Goal: Task Accomplishment & Management: Use online tool/utility

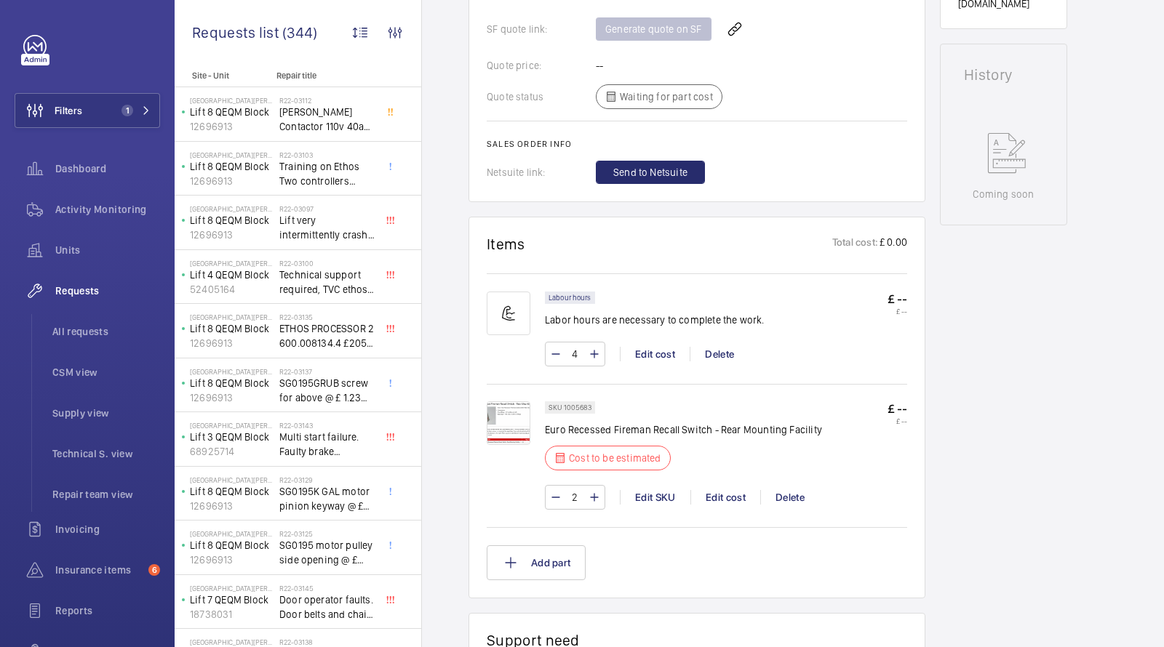
scroll to position [686, 0]
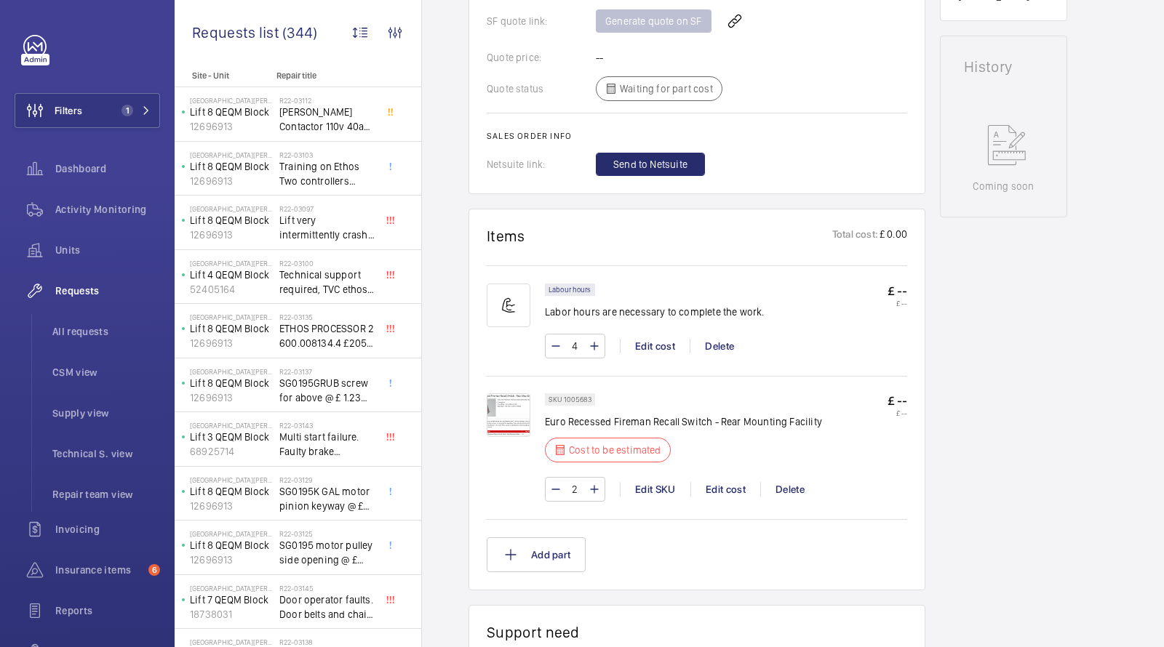
click at [495, 404] on img at bounding box center [509, 415] width 44 height 44
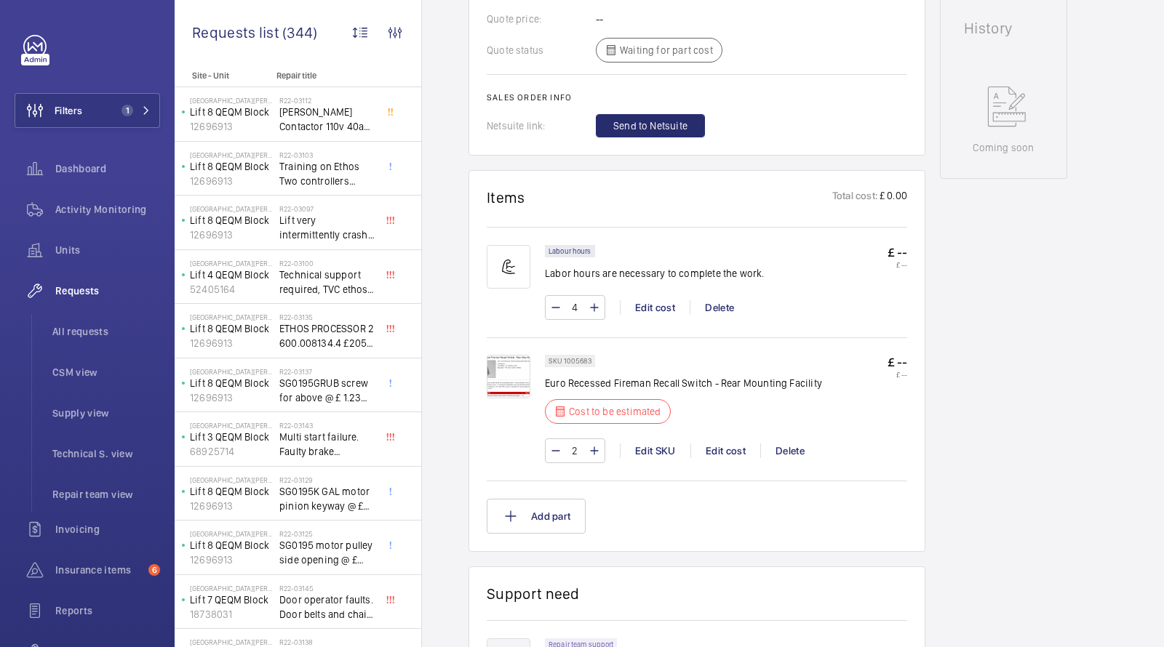
click at [503, 375] on img at bounding box center [509, 377] width 44 height 44
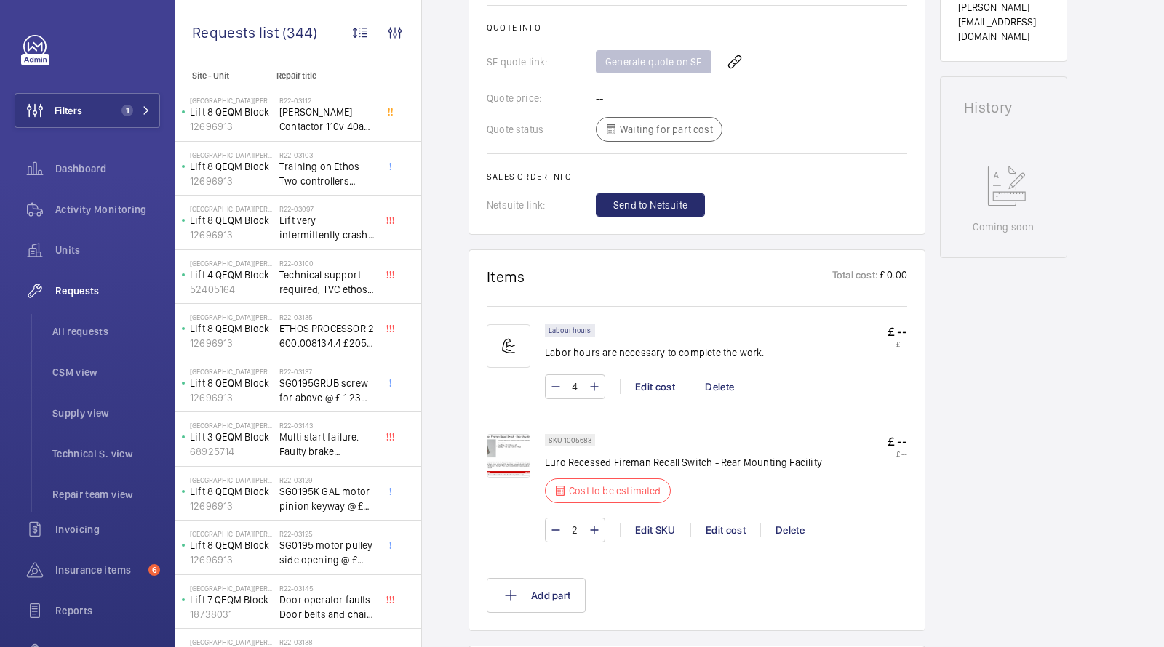
scroll to position [658, 0]
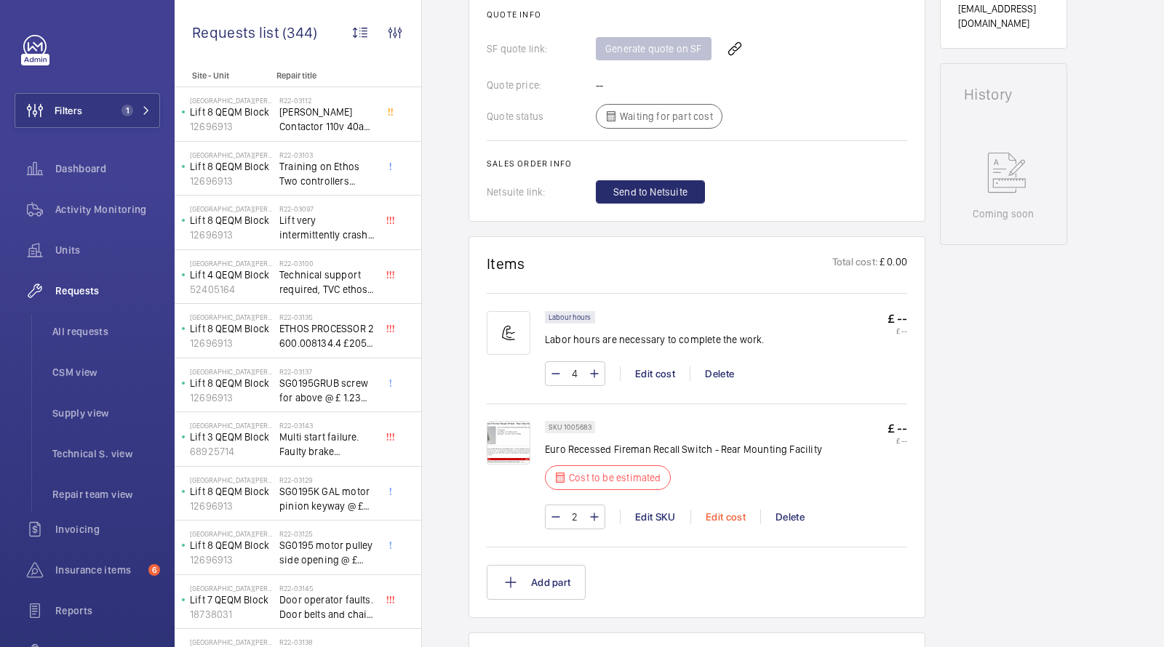
click at [728, 511] on div "Edit cost" at bounding box center [725, 517] width 70 height 15
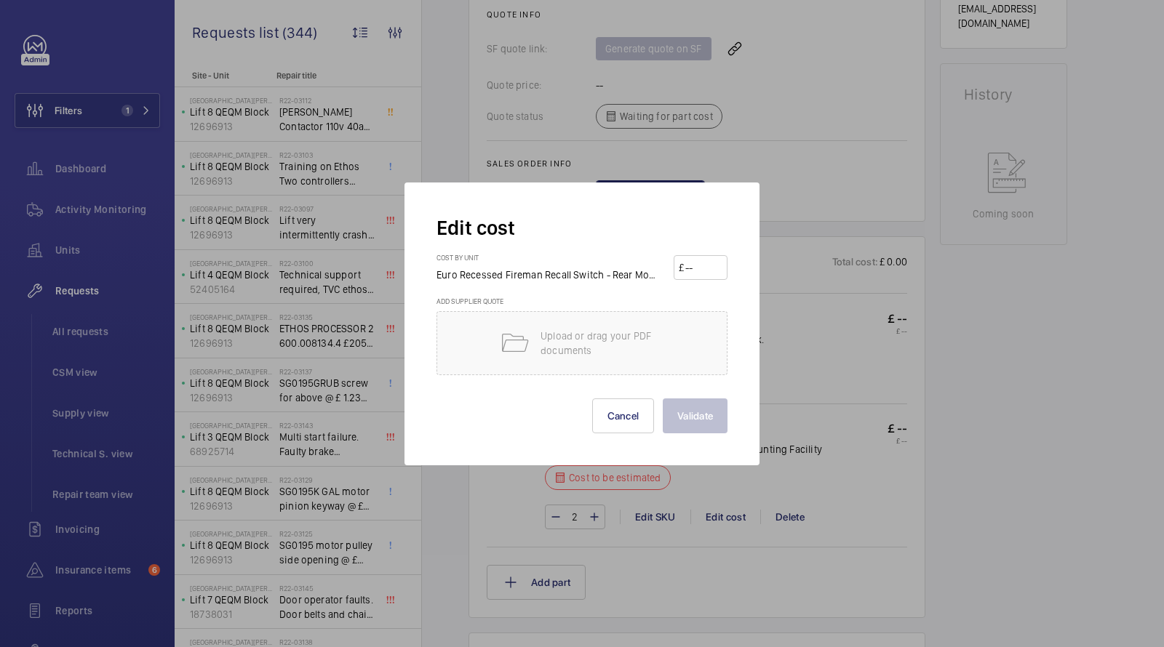
click at [688, 263] on input "number" at bounding box center [703, 267] width 39 height 23
type input "135.15"
click at [695, 416] on button "Validate" at bounding box center [695, 416] width 65 height 35
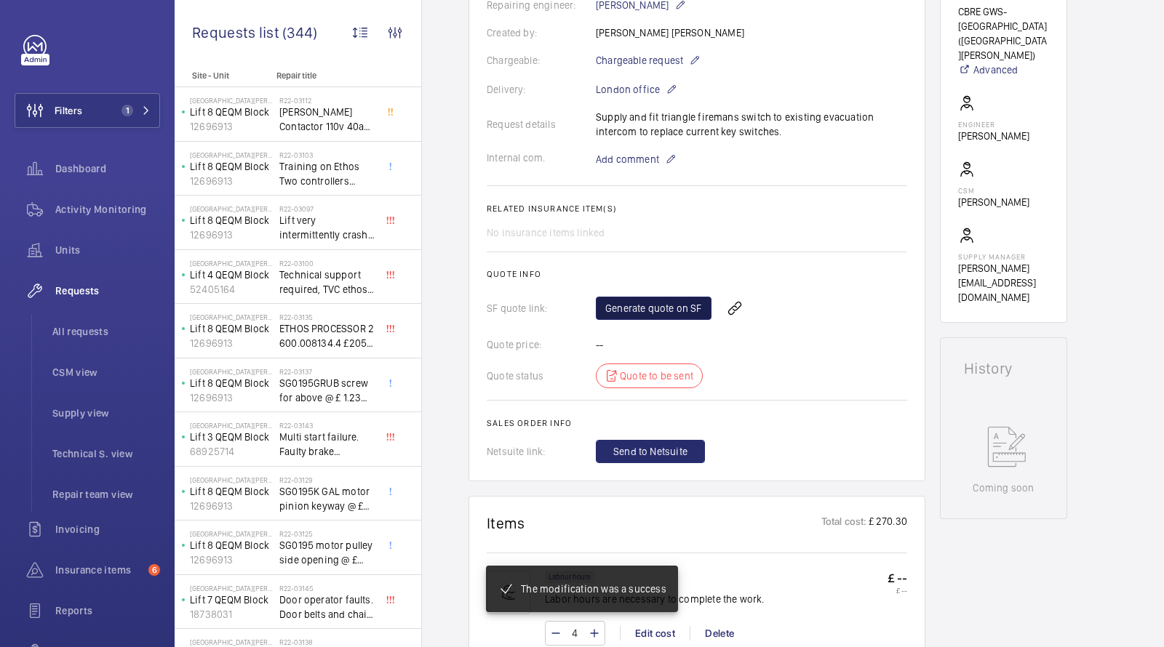
scroll to position [399, 0]
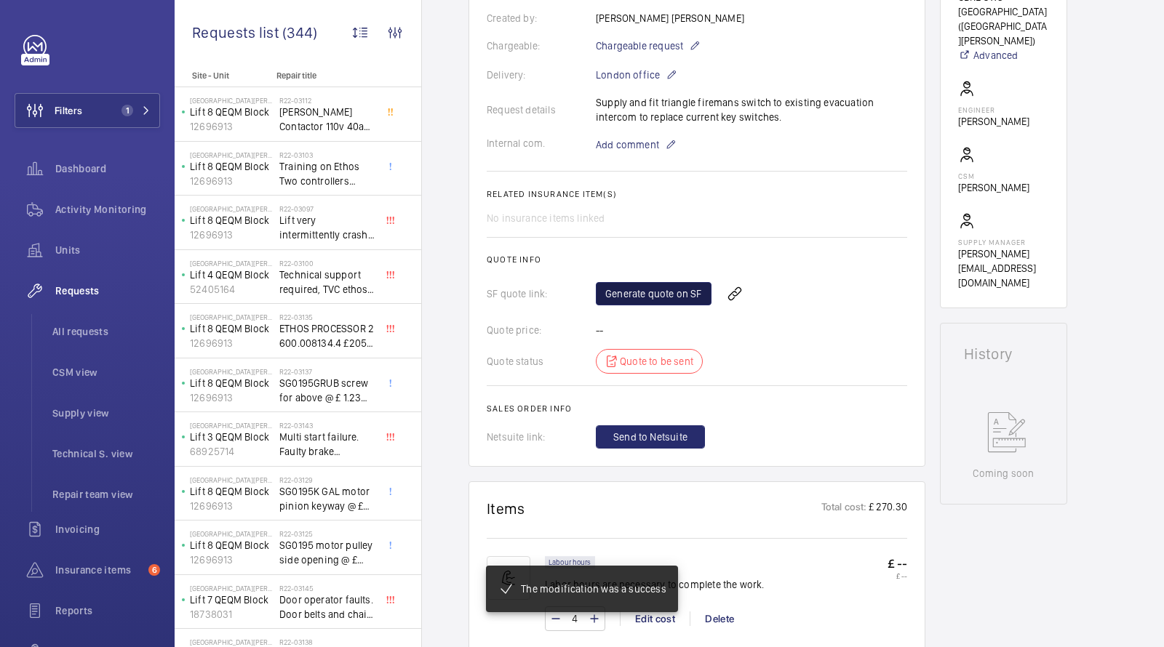
click at [675, 301] on link "Generate quote on SF" at bounding box center [654, 293] width 116 height 23
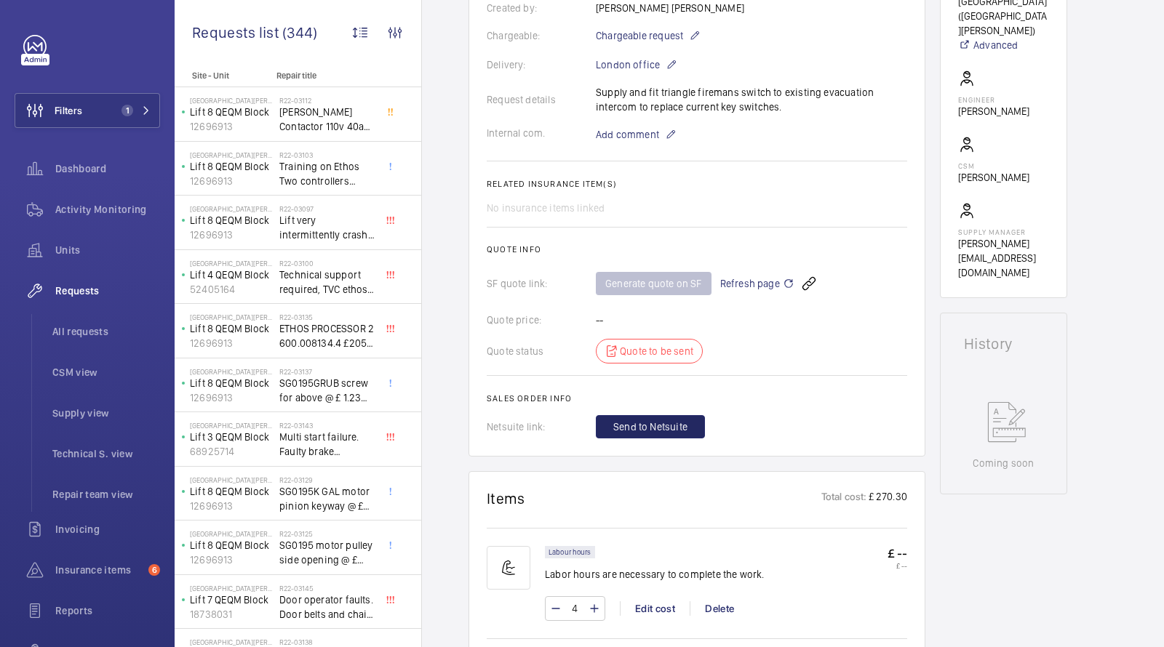
scroll to position [375, 0]
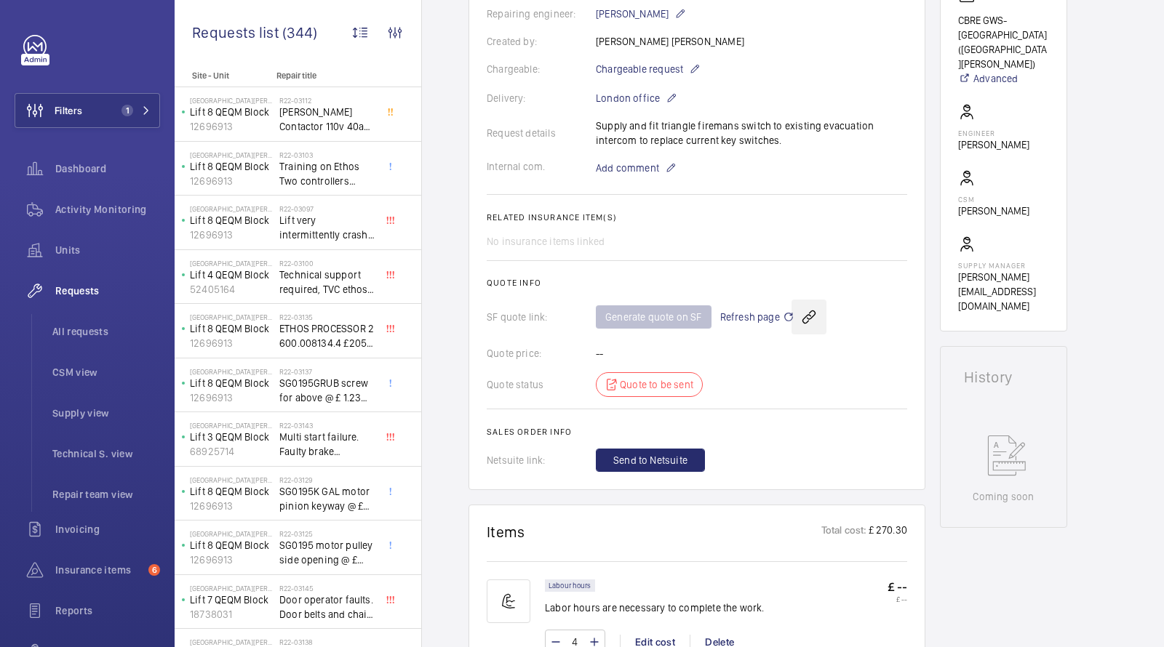
click at [791, 321] on wm-front-icon-button at bounding box center [808, 317] width 35 height 35
click at [783, 316] on mat-icon at bounding box center [789, 316] width 12 height 17
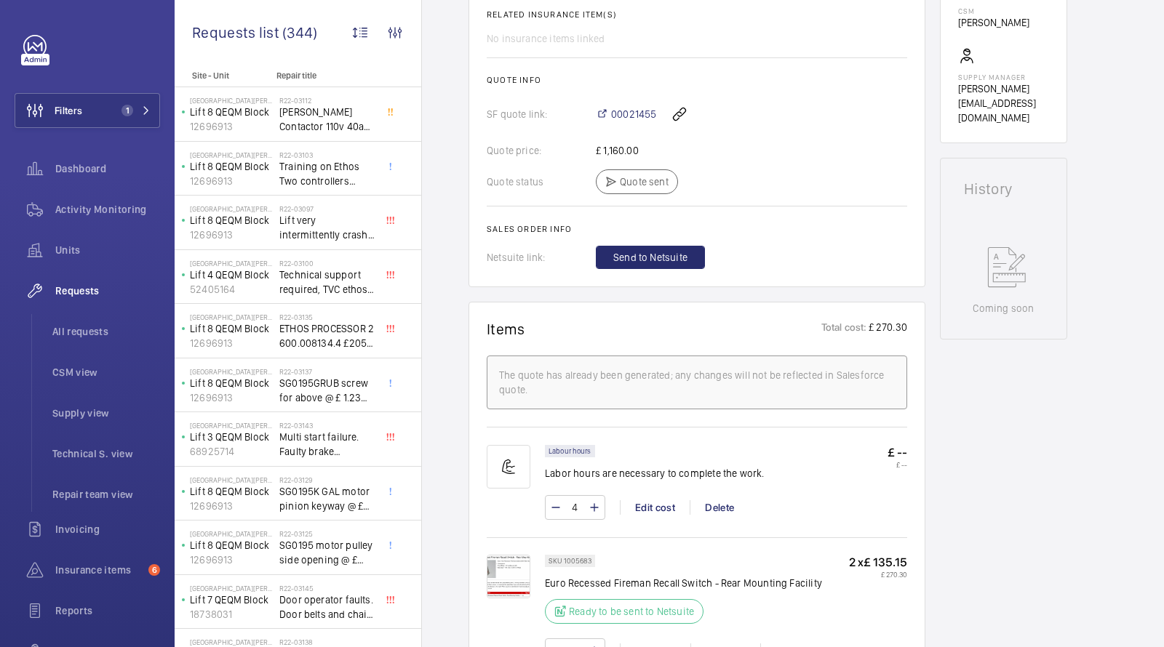
scroll to position [575, 0]
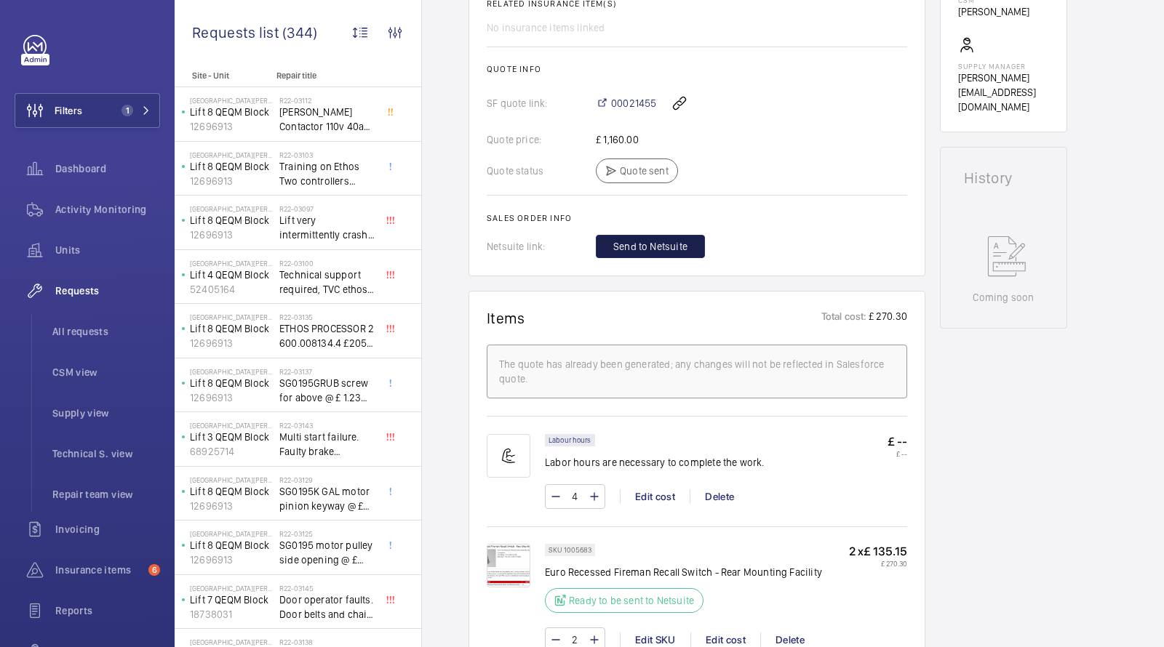
click at [649, 241] on span "Send to Netsuite" at bounding box center [650, 246] width 74 height 15
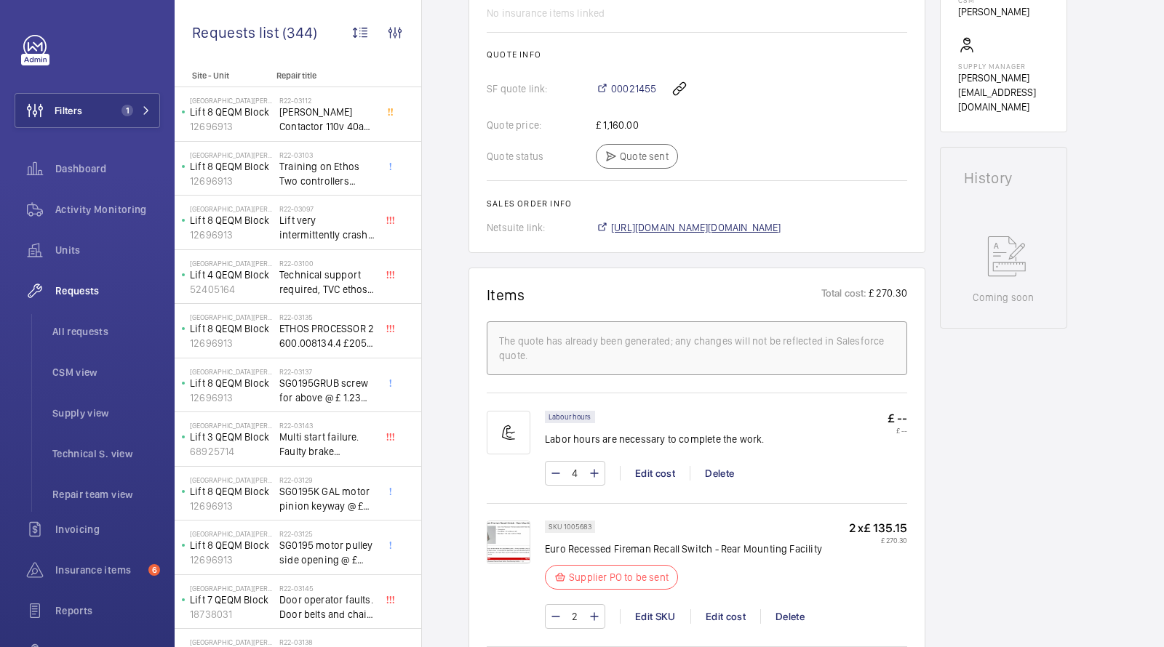
scroll to position [589, 0]
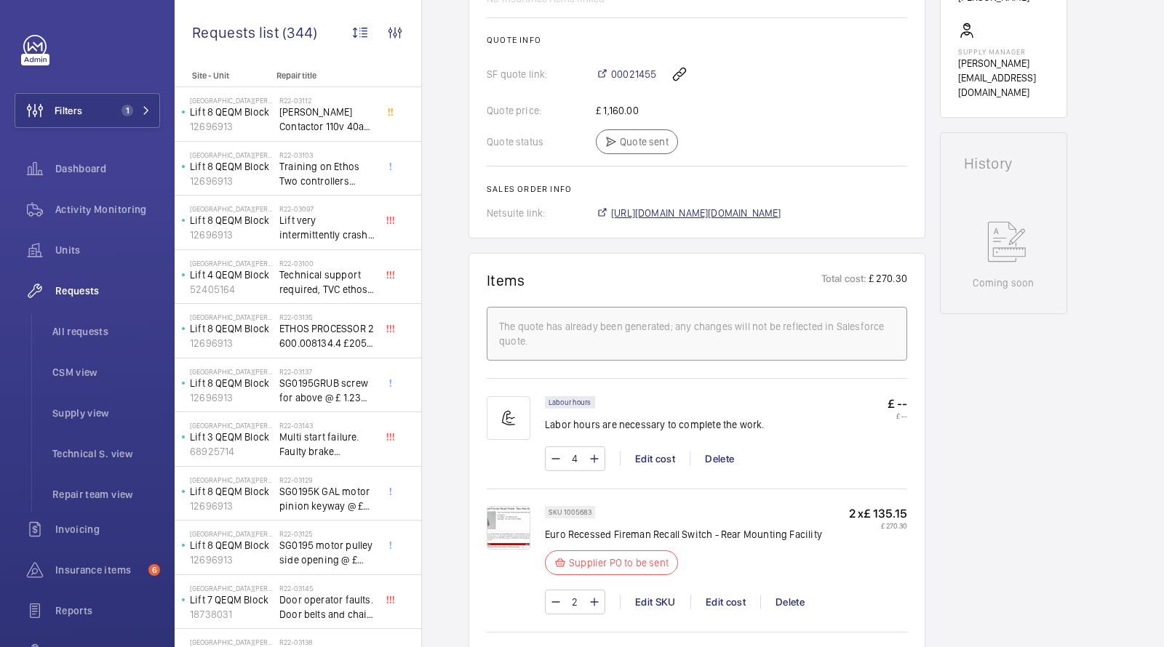
click at [661, 218] on span "[URL][DOMAIN_NAME][DOMAIN_NAME]" at bounding box center [696, 213] width 170 height 15
